Goal: Transaction & Acquisition: Subscribe to service/newsletter

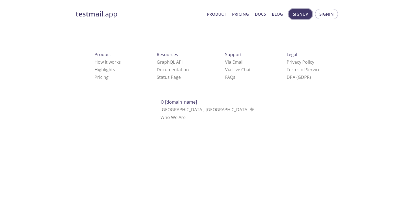
click at [303, 13] on span "Signup" at bounding box center [300, 14] width 15 height 7
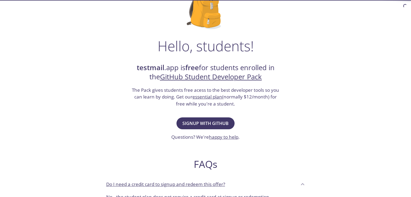
scroll to position [81, 0]
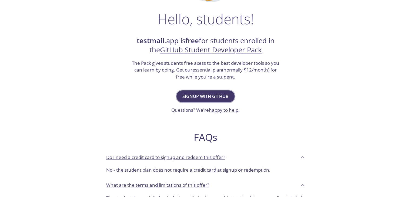
click at [207, 94] on span "Signup with GitHub" at bounding box center [205, 97] width 46 height 8
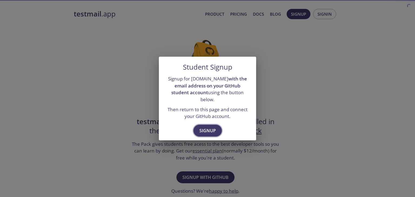
click at [208, 128] on span "Signup" at bounding box center [207, 131] width 16 height 8
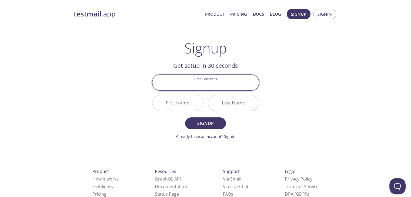
click at [214, 84] on input "Email Address" at bounding box center [205, 82] width 106 height 15
type input "[EMAIL_ADDRESS][DOMAIN_NAME]"
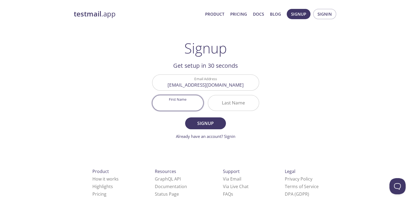
click at [182, 105] on input "First Name" at bounding box center [177, 102] width 51 height 15
type input "[PERSON_NAME]"
click at [239, 108] on input "Last Name" at bounding box center [233, 102] width 51 height 15
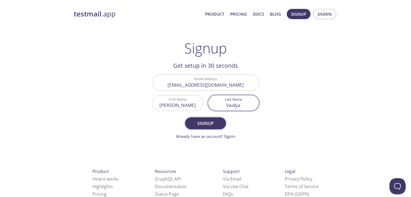
type input "Vaidya"
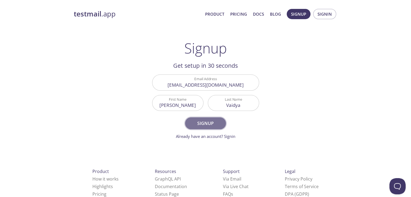
click at [196, 124] on span "Signup" at bounding box center [205, 124] width 29 height 8
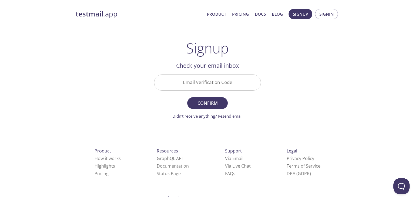
click at [224, 76] on input "Email Verification Code" at bounding box center [207, 82] width 106 height 15
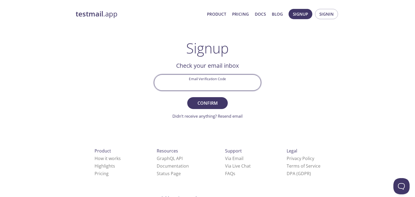
paste input "VZSZYBU"
type input "VZSZYBU"
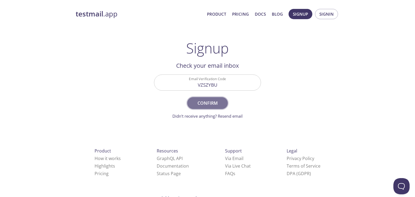
click at [208, 101] on span "Confirm" at bounding box center [207, 103] width 29 height 8
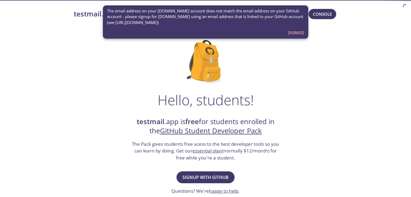
click at [217, 131] on link "GitHub Student Developer Pack" at bounding box center [211, 130] width 102 height 9
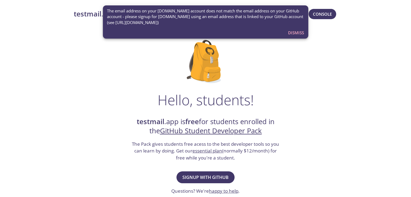
click at [299, 32] on span "Dismiss" at bounding box center [296, 32] width 16 height 7
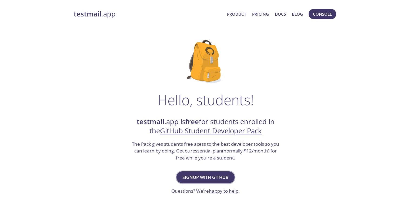
click at [208, 178] on span "Signup with GitHub" at bounding box center [205, 178] width 46 height 8
click at [212, 179] on span "Signup with GitHub" at bounding box center [205, 178] width 46 height 8
